Goal: Task Accomplishment & Management: Manage account settings

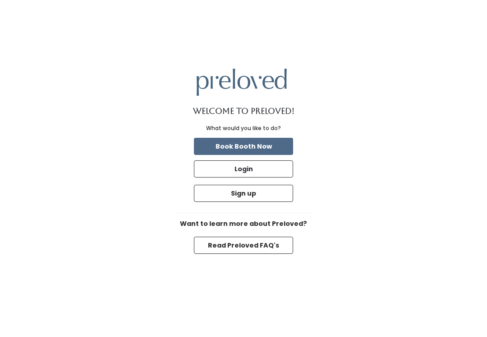
click at [282, 175] on button "Login" at bounding box center [243, 168] width 99 height 17
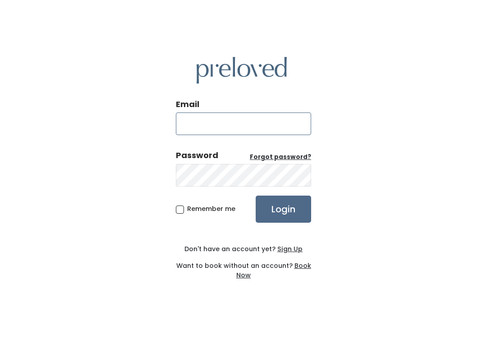
type input "spanishfork.store@preloved.love"
click at [283, 218] on input "Login" at bounding box center [284, 208] width 56 height 27
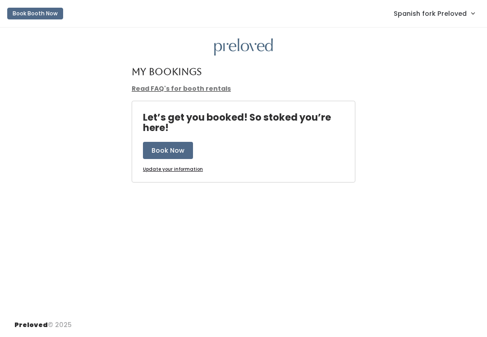
click at [447, 8] on link "Spanish fork Preloved" at bounding box center [434, 13] width 99 height 19
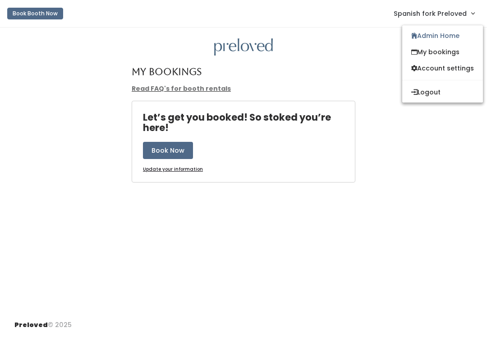
click at [456, 32] on link "Admin Home" at bounding box center [443, 36] width 81 height 16
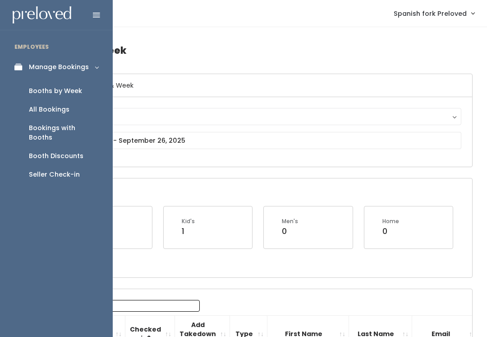
click at [77, 84] on link "Booths by Week" at bounding box center [56, 91] width 113 height 19
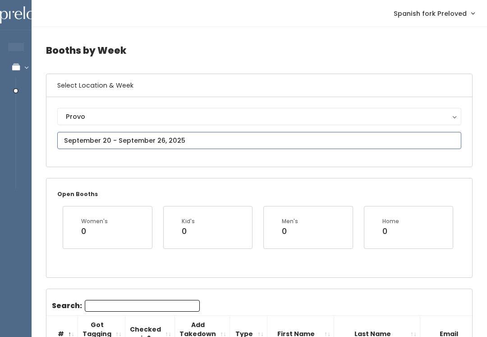
click at [239, 139] on input "text" at bounding box center [259, 140] width 404 height 17
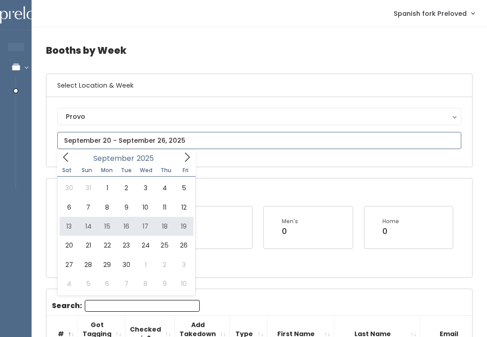
type input "September 13 to September 19"
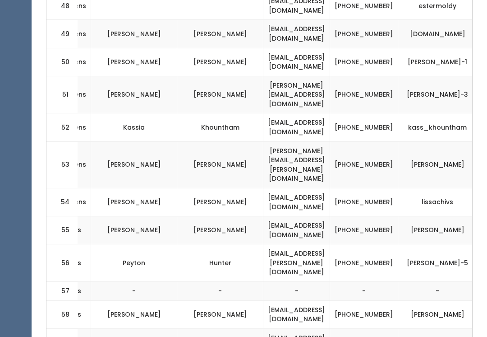
scroll to position [0, 176]
